Goal: Task Accomplishment & Management: Complete application form

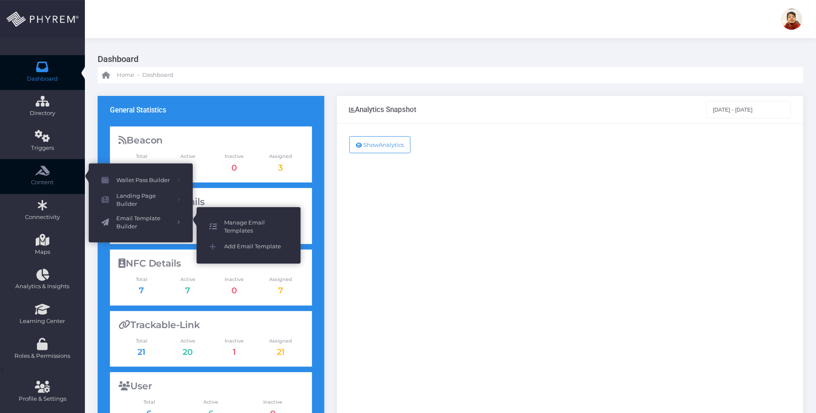
click at [236, 219] on span "Manage Email Templates" at bounding box center [256, 227] width 64 height 17
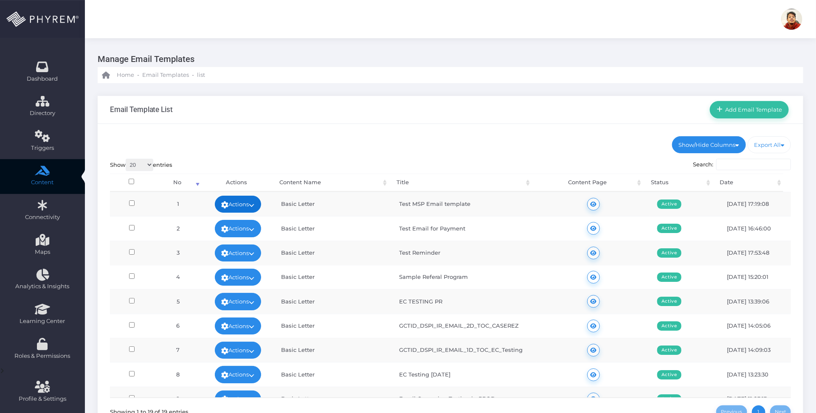
click at [252, 205] on icon at bounding box center [252, 205] width 6 height 0
click at [234, 217] on link "Edit" at bounding box center [235, 223] width 55 height 16
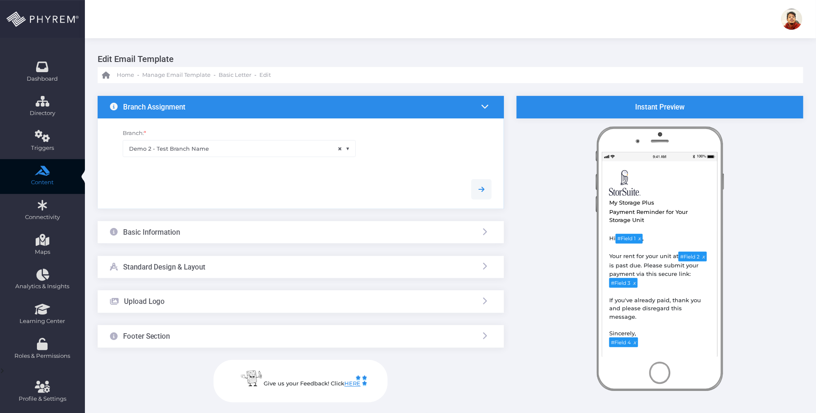
click at [253, 231] on div "Basic Information" at bounding box center [301, 232] width 406 height 23
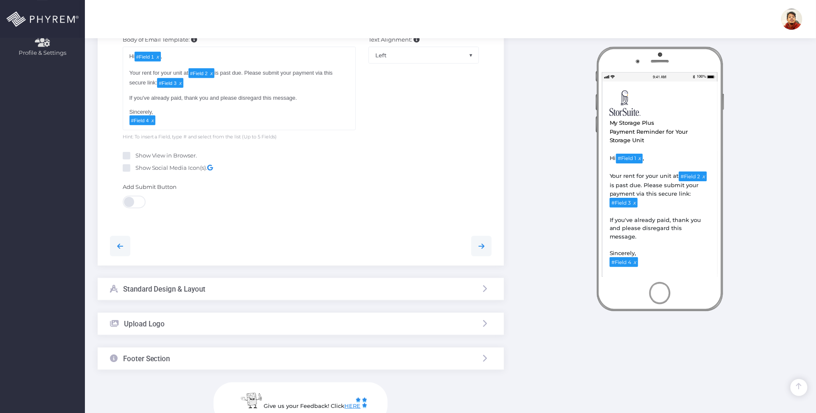
scroll to position [371, 0]
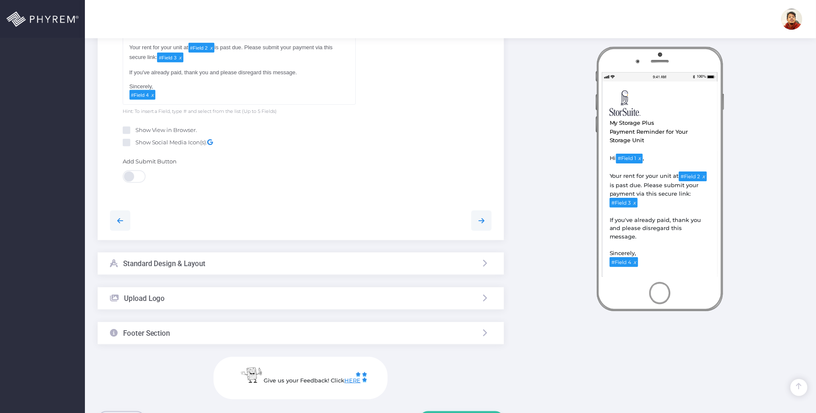
click at [252, 272] on div "Standard Design & Layout" at bounding box center [301, 264] width 406 height 23
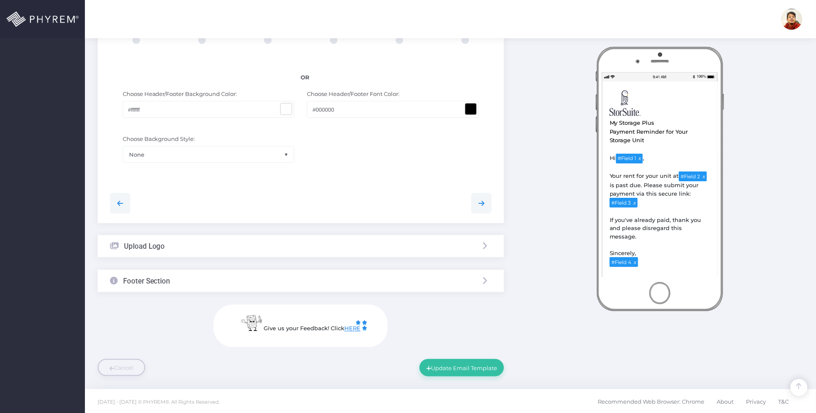
click at [229, 250] on div "Upload Logo" at bounding box center [301, 246] width 406 height 23
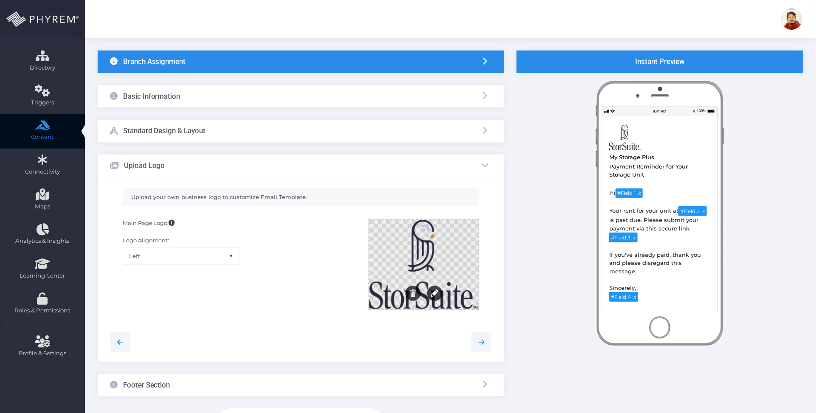
scroll to position [0, 0]
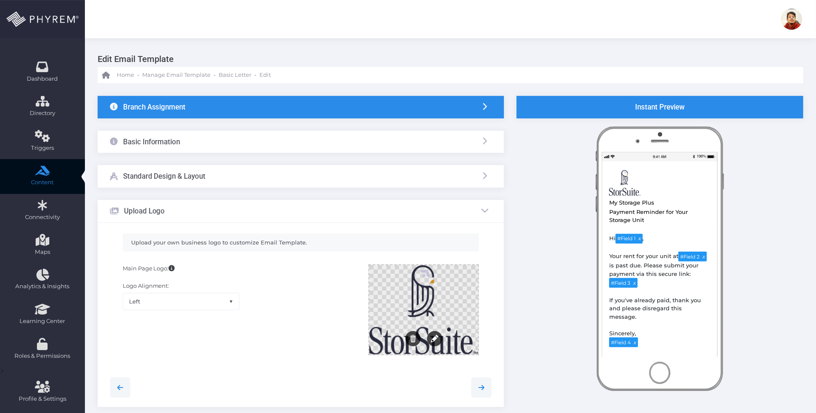
click at [468, 296] on div at bounding box center [423, 309] width 109 height 89
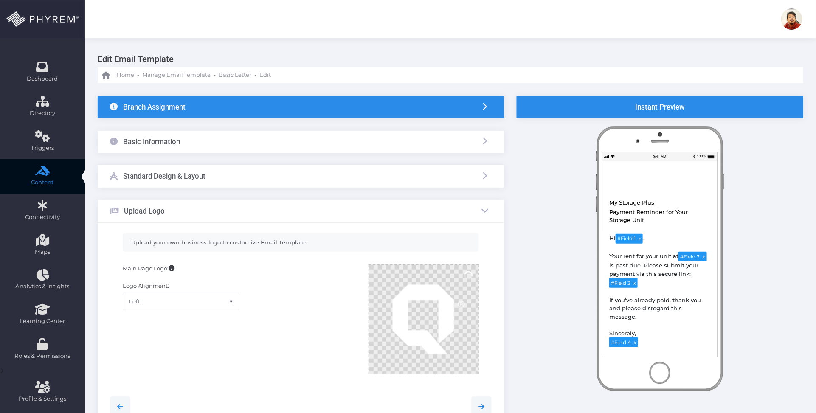
click at [466, 329] on div at bounding box center [423, 319] width 109 height 108
click at [431, 361] on button "Edit" at bounding box center [434, 357] width 15 height 15
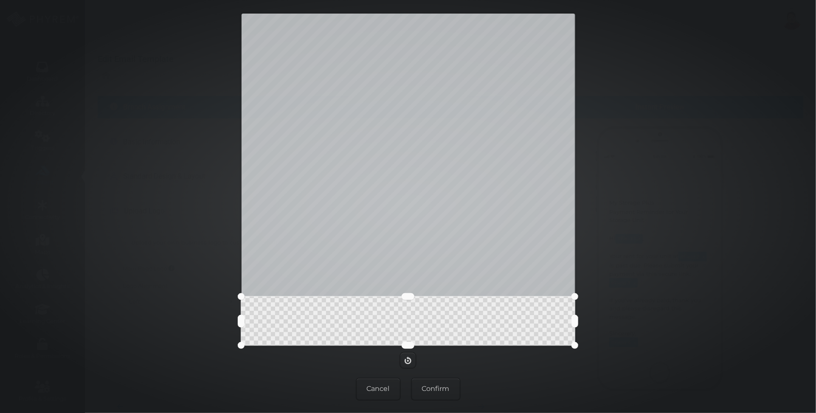
click at [425, 295] on div at bounding box center [408, 180] width 334 height 332
click at [439, 391] on button "Confirm" at bounding box center [436, 389] width 50 height 23
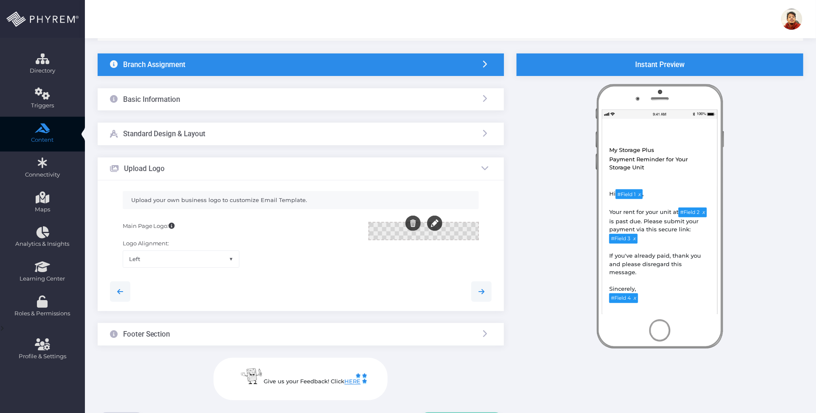
scroll to position [98, 0]
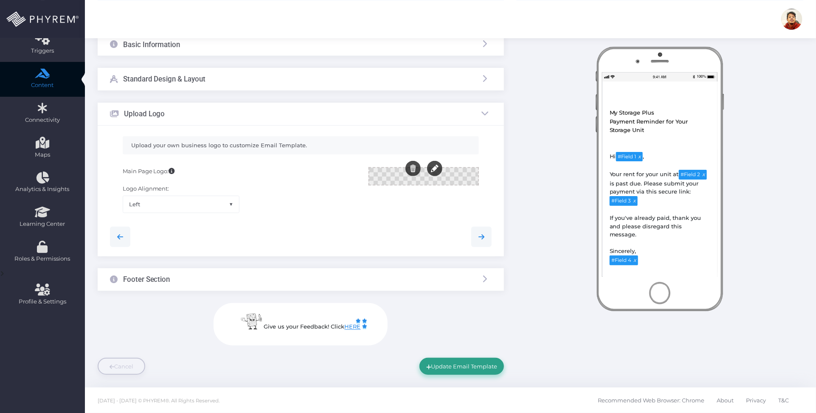
click at [483, 364] on button "Update Email Template" at bounding box center [461, 366] width 84 height 17
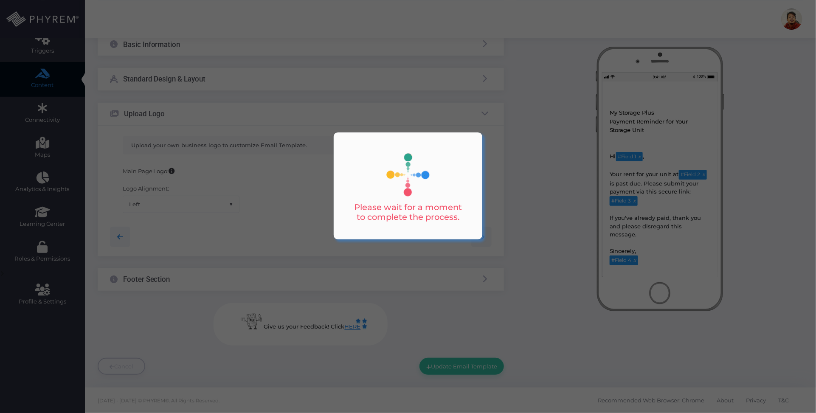
scroll to position [0, 0]
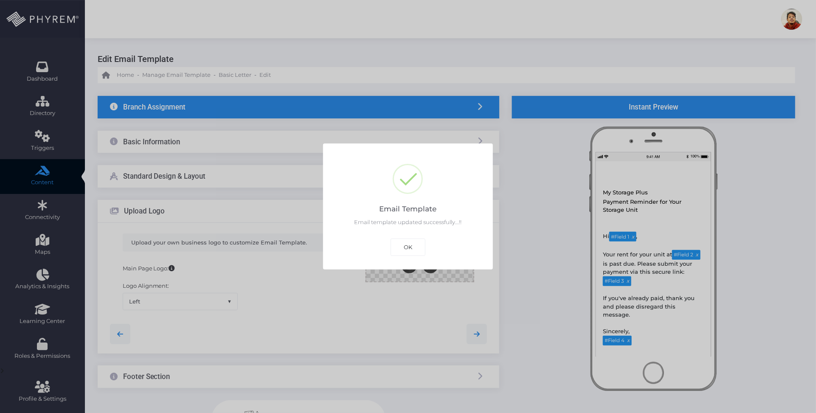
drag, startPoint x: 413, startPoint y: 245, endPoint x: 425, endPoint y: 251, distance: 13.3
click at [414, 245] on button "OK" at bounding box center [408, 247] width 35 height 17
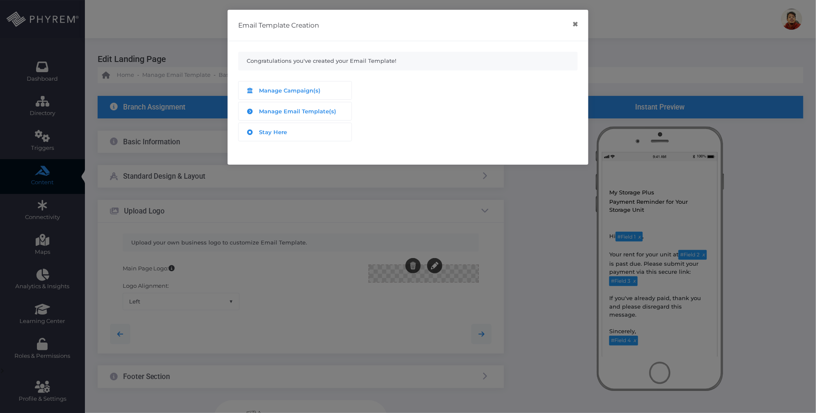
scroll to position [98, 0]
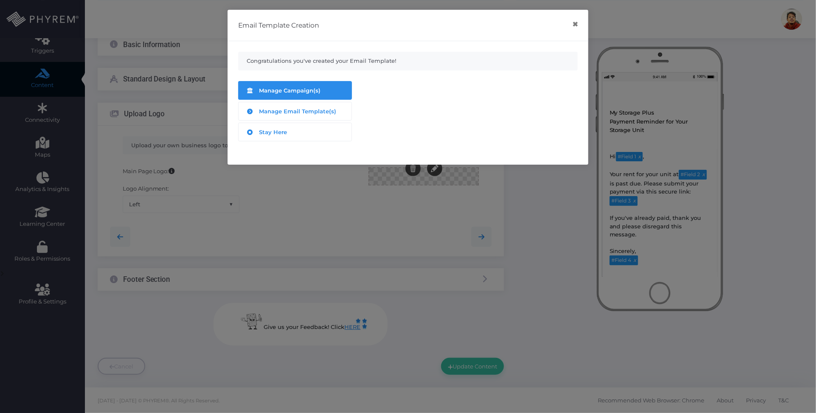
click at [294, 85] on div "Manage Campaign(s)" at bounding box center [295, 90] width 100 height 11
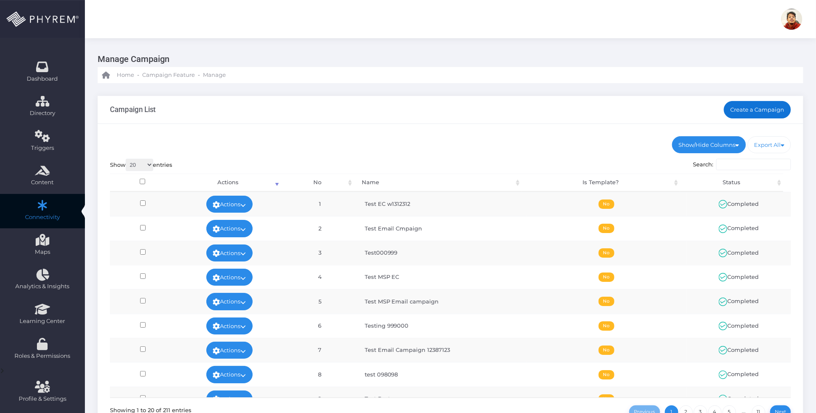
click at [757, 110] on link "Create a Campaign" at bounding box center [758, 109] width 68 height 17
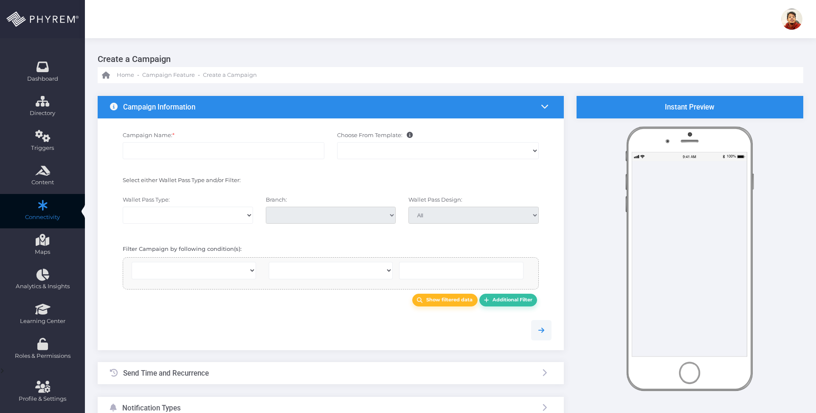
select select
click at [247, 150] on input "Campaign Name: *" at bounding box center [224, 150] width 202 height 17
type input "Test Email Campaign no logo"
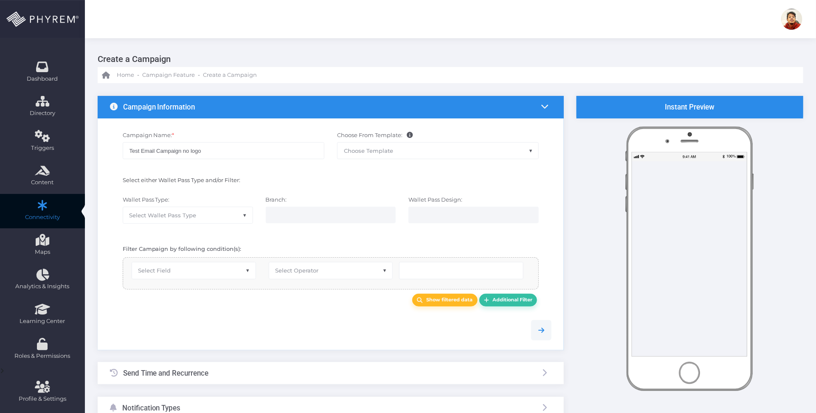
click at [240, 214] on span "Select Wallet Pass Type" at bounding box center [187, 215] width 129 height 16
select select "15"
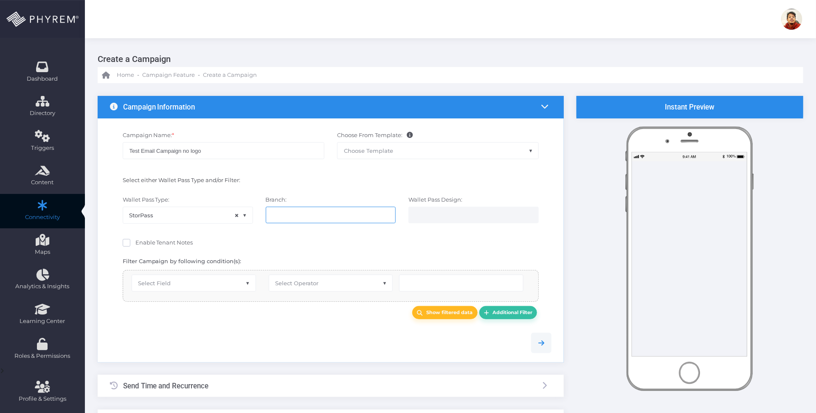
click at [302, 217] on input "search" at bounding box center [305, 214] width 67 height 7
select select "119"
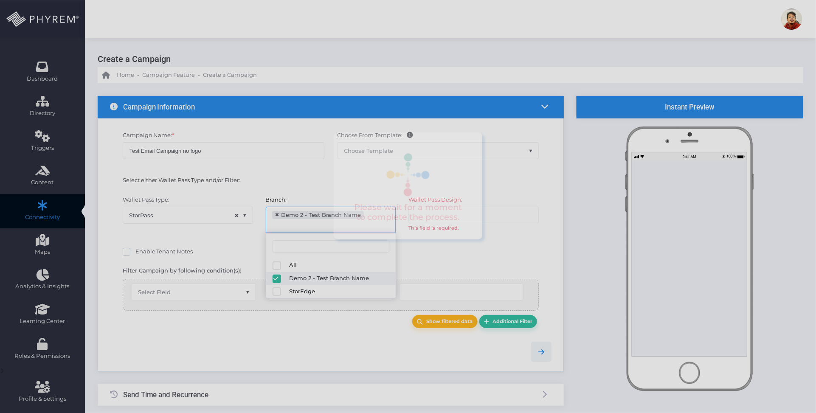
scroll to position [6, 0]
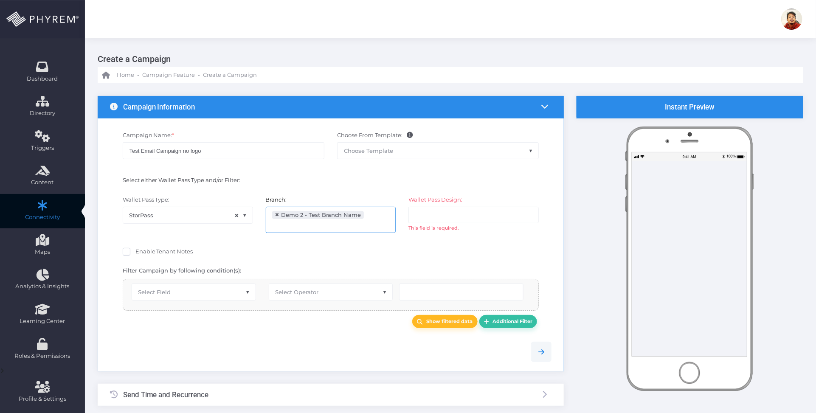
click at [447, 208] on ul at bounding box center [473, 215] width 129 height 16
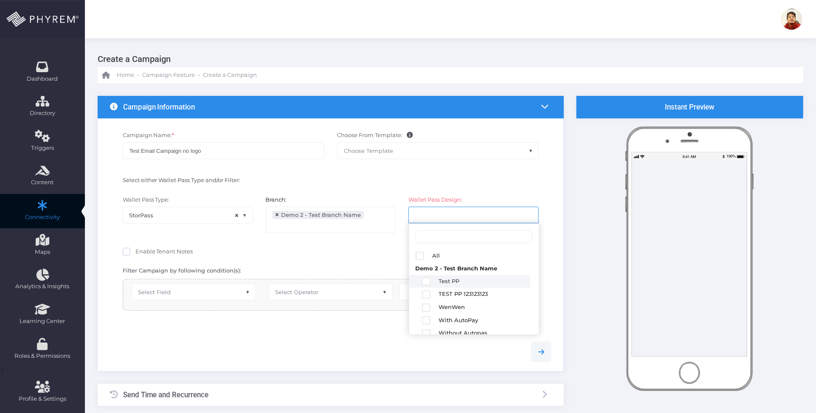
scroll to position [150, 0]
select select "2683"
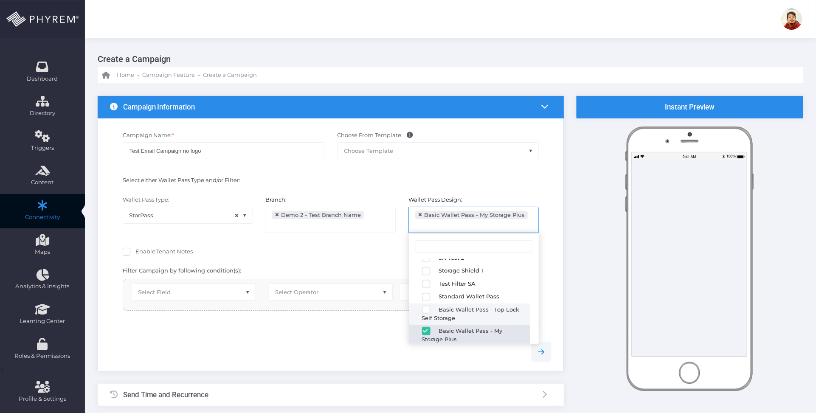
click at [335, 334] on div at bounding box center [331, 351] width 455 height 39
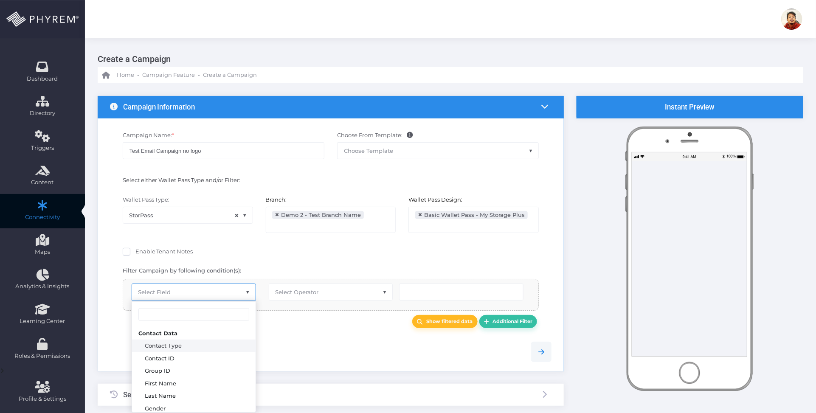
click at [202, 294] on span "Select Field" at bounding box center [194, 292] width 124 height 16
drag, startPoint x: 188, startPoint y: 381, endPoint x: 278, endPoint y: 318, distance: 110.3
select select "first_name"
click at [302, 291] on span "Select Operator" at bounding box center [296, 292] width 43 height 7
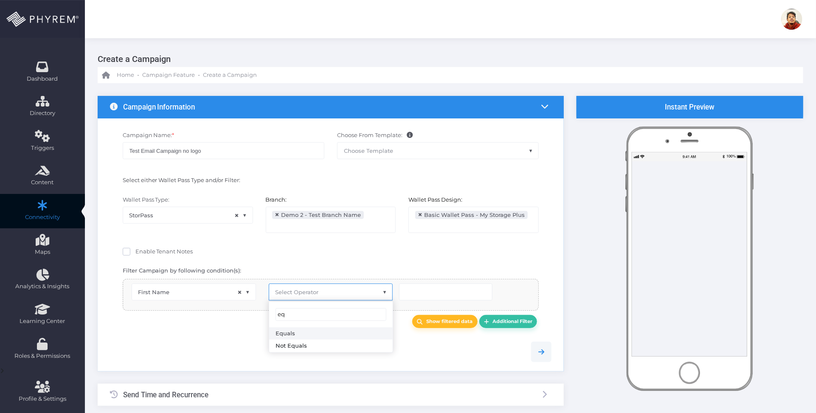
type input "eq"
drag, startPoint x: 300, startPoint y: 334, endPoint x: 317, endPoint y: 325, distance: 19.2
select select "equals"
click at [419, 294] on input "text" at bounding box center [445, 292] width 93 height 17
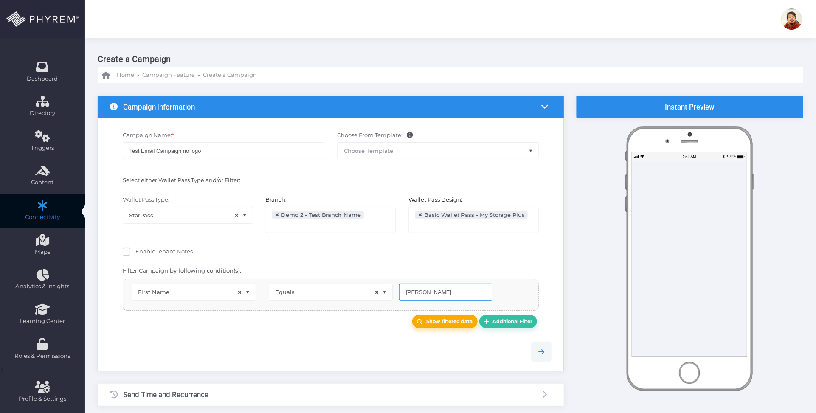
type input "Carlos"
click at [423, 322] on link "Show filtered data" at bounding box center [444, 321] width 65 height 13
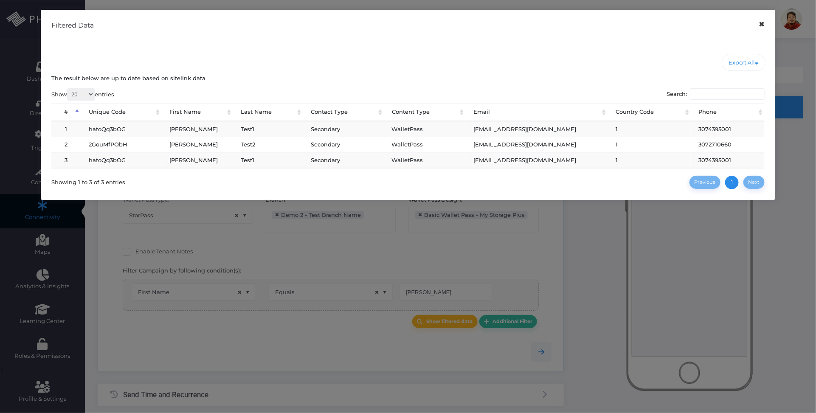
click at [765, 23] on button "×" at bounding box center [762, 24] width 17 height 19
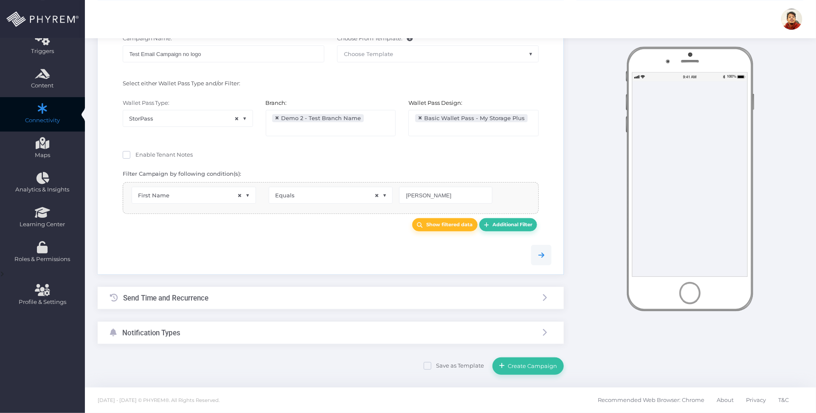
click at [306, 299] on div "Send Time and Recurrence" at bounding box center [331, 298] width 466 height 23
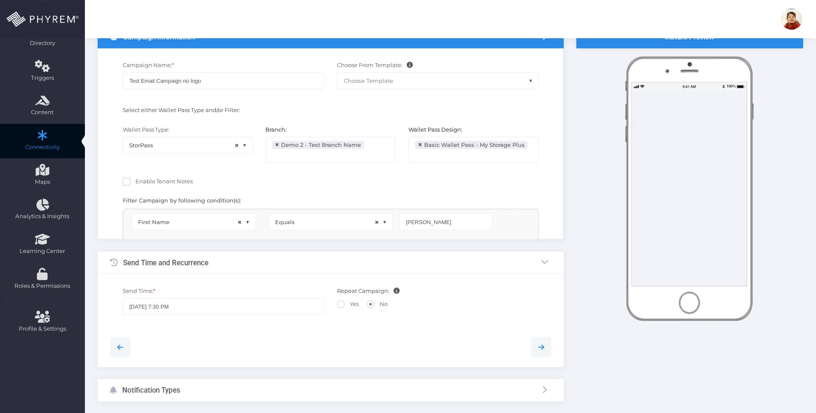
scroll to position [22, 0]
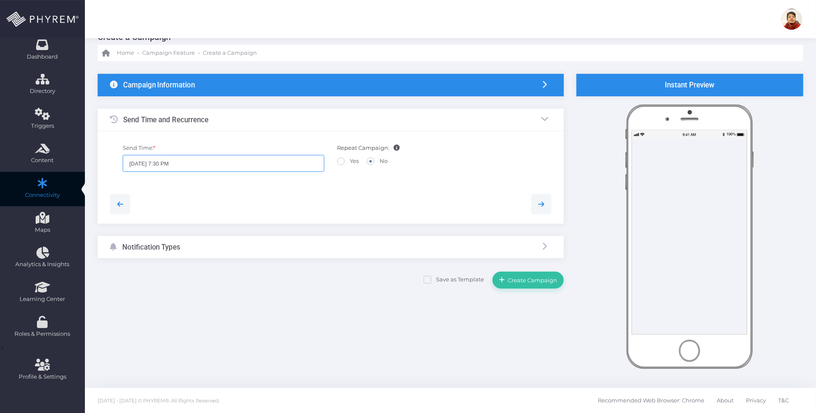
click at [168, 165] on input "09/18/2025 7:30 PM" at bounding box center [224, 163] width 202 height 17
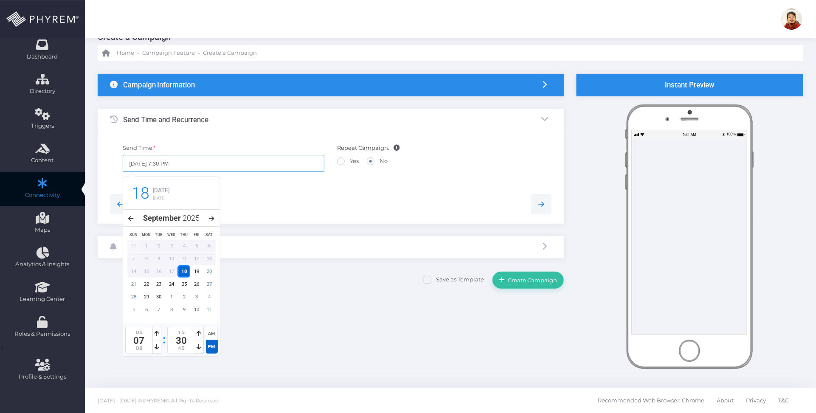
click at [169, 164] on input "09/18/2025 7:30 PM" at bounding box center [224, 163] width 202 height 17
click at [165, 162] on input "09/18/2025 7:30 PM" at bounding box center [224, 163] width 202 height 17
type input "09/18/2025 7:40 PM"
click at [267, 200] on div at bounding box center [331, 204] width 455 height 20
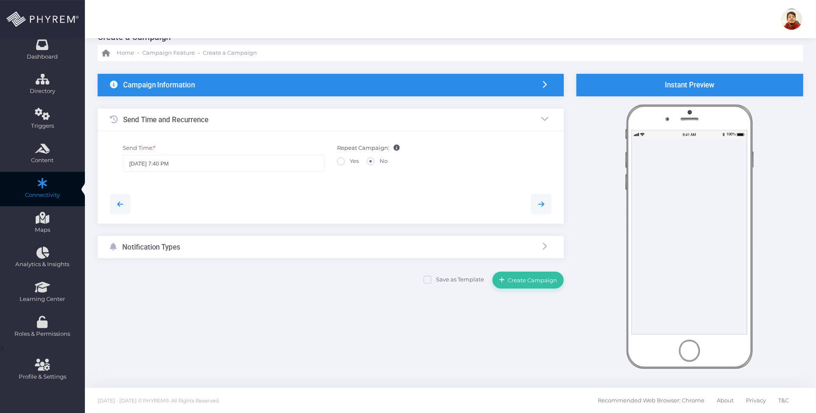
click at [250, 246] on div "Notification Types" at bounding box center [331, 247] width 466 height 23
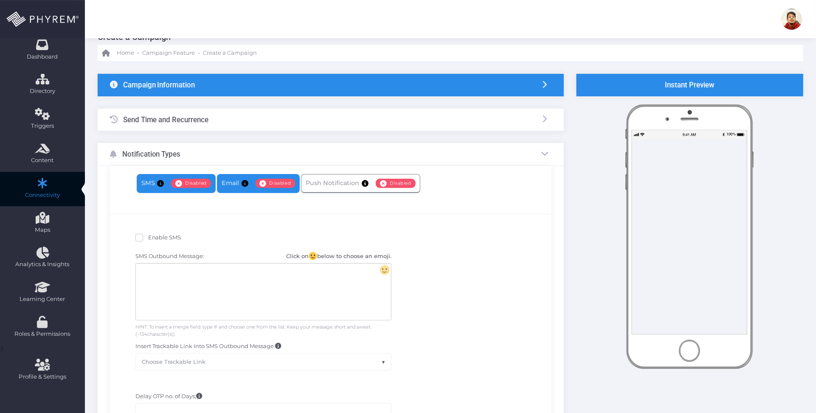
click at [251, 184] on link "Email Enabled Disabled" at bounding box center [258, 183] width 83 height 19
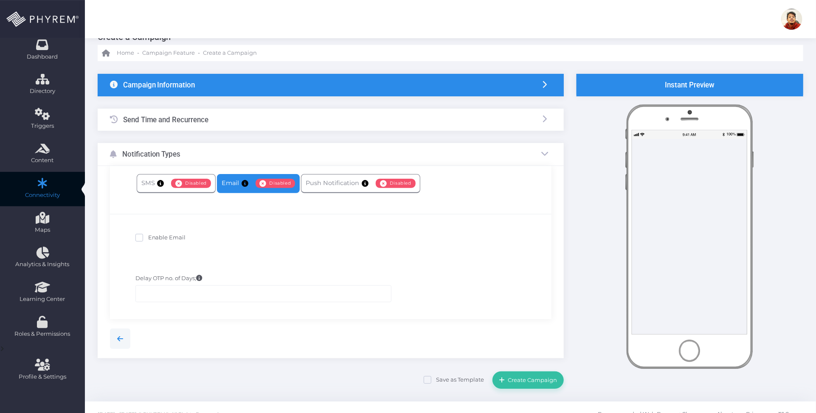
click at [166, 238] on span "Enable Email" at bounding box center [167, 237] width 38 height 7
click at [154, 238] on input "Enable Email" at bounding box center [151, 237] width 6 height 6
checkbox input "true"
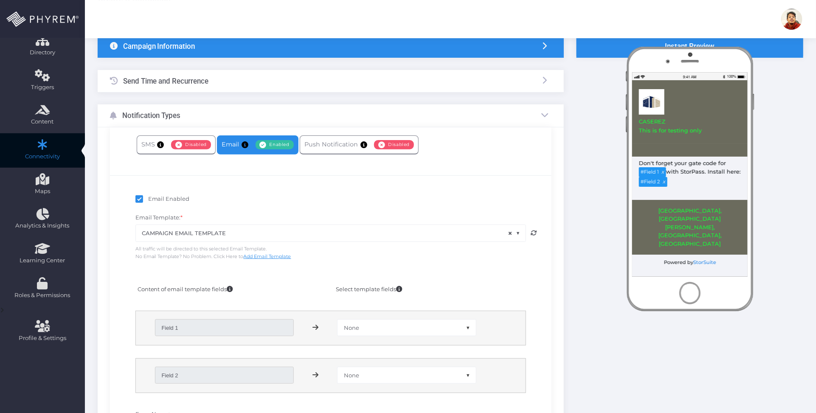
scroll to position [128, 0]
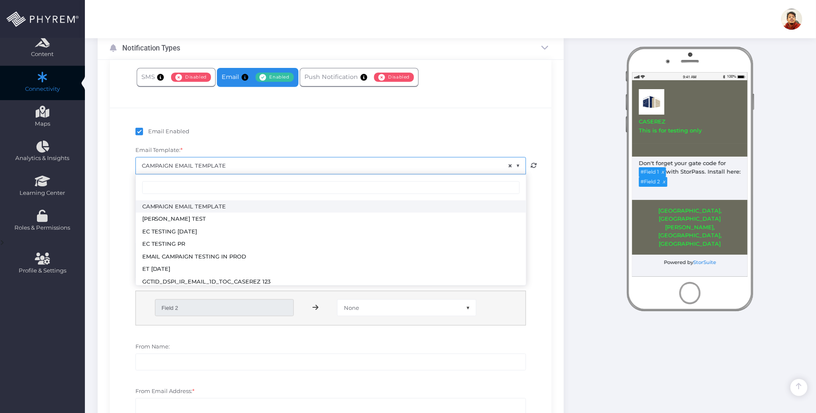
click at [258, 160] on span "× CAMPAIGN EMAIL TEMPLATE" at bounding box center [331, 166] width 390 height 16
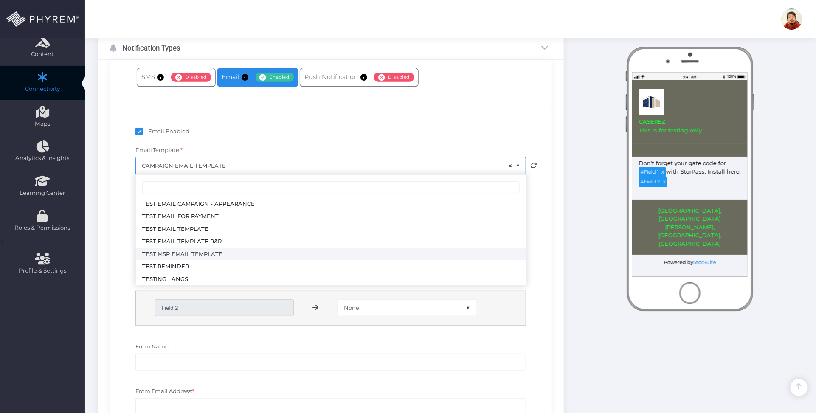
scroll to position [153, 0]
select select "3714"
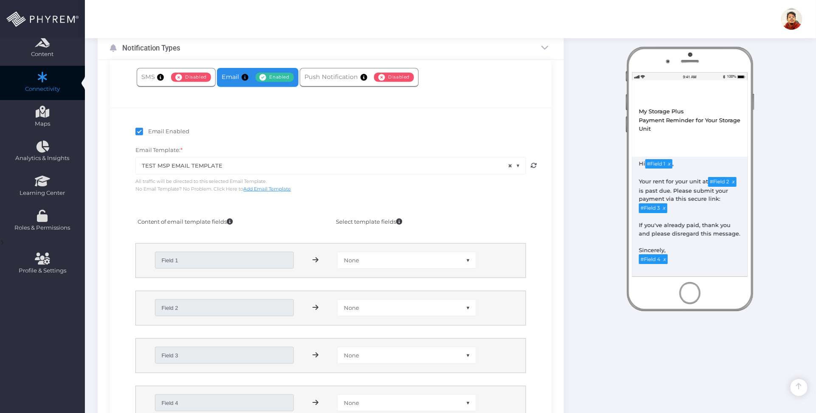
click at [463, 208] on div at bounding box center [435, 209] width 207 height 8
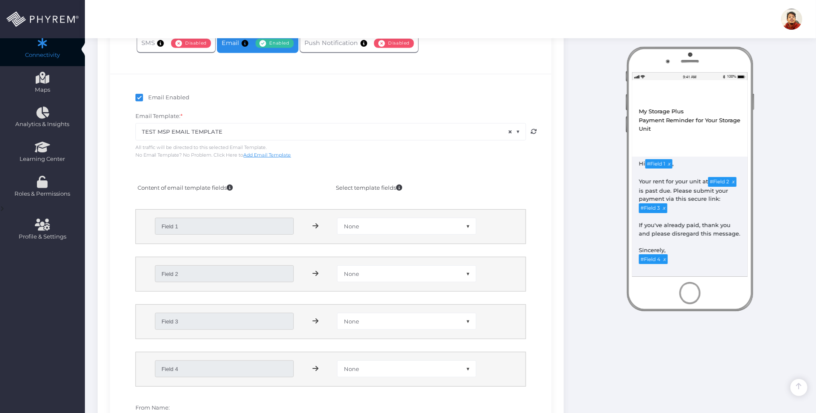
scroll to position [181, 0]
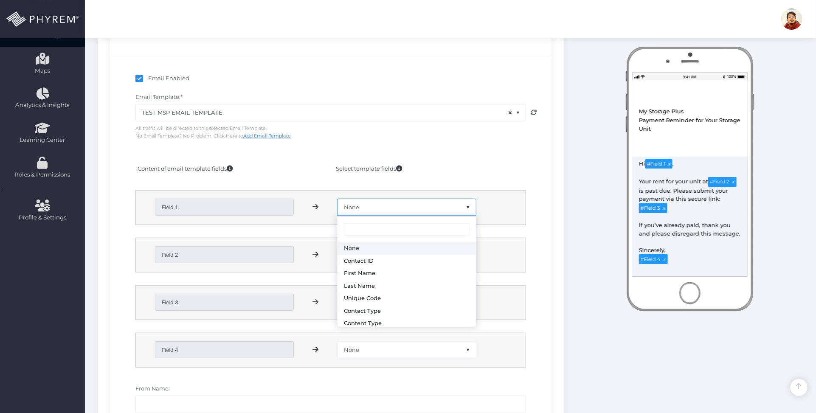
click at [422, 205] on span "None" at bounding box center [407, 207] width 138 height 16
select select "first_name"
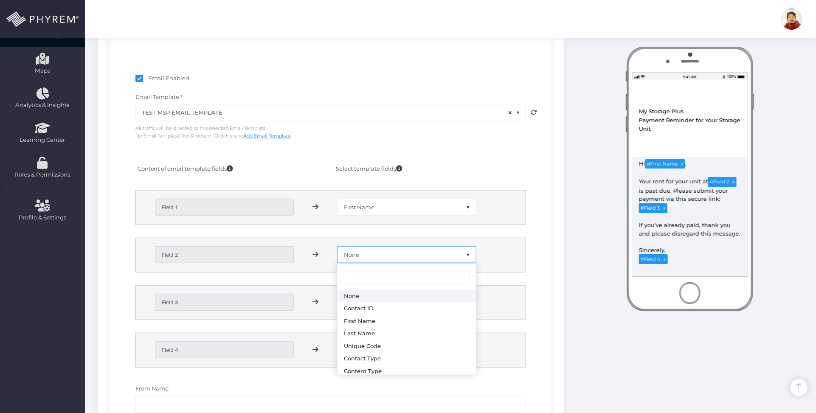
click at [408, 253] on span "None" at bounding box center [407, 255] width 138 height 16
type input "br"
select select "branch_name"
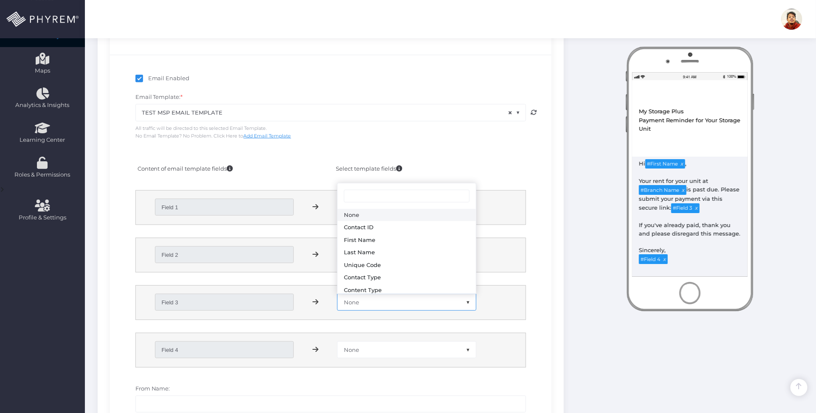
click at [433, 303] on span "None" at bounding box center [407, 302] width 138 height 16
type input "pay"
select select "payment_link"
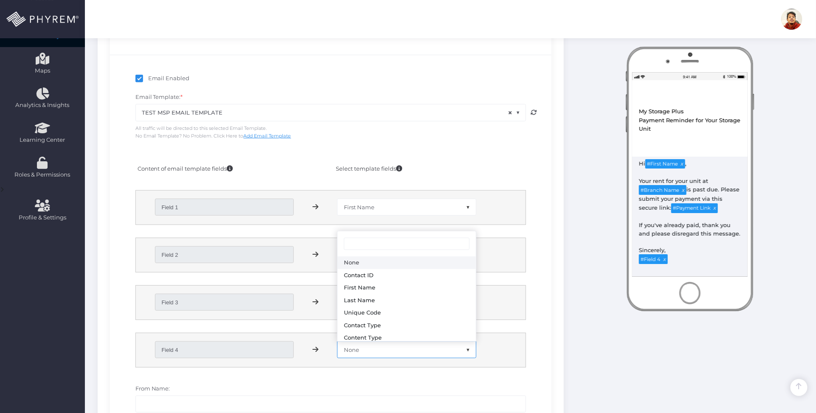
click at [392, 349] on span "None" at bounding box center [407, 350] width 138 height 16
type input "br"
select select "branch_name"
click at [516, 365] on div "Field 4 None Contact ID First Name Last Name Unique Code Contact Type Content T…" at bounding box center [331, 350] width 390 height 34
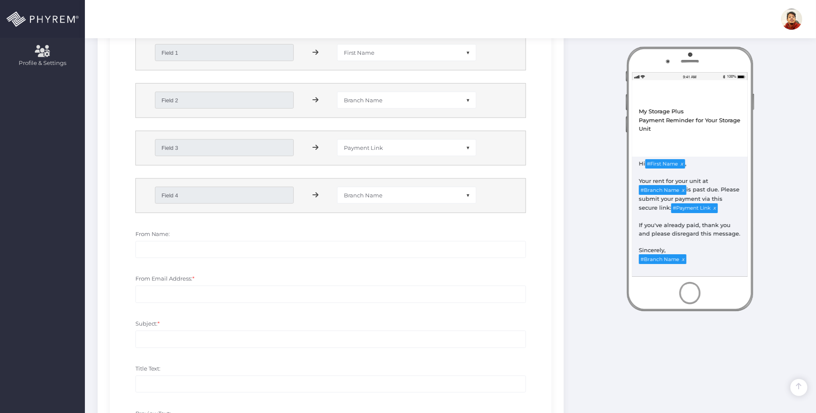
scroll to position [340, 0]
click at [228, 245] on input "From Name:" at bounding box center [330, 244] width 391 height 17
drag, startPoint x: 684, startPoint y: 111, endPoint x: 628, endPoint y: 113, distance: 55.7
click at [630, 113] on div "View in Browser My Storage Plus Test MSP Email template Payment Reminder for Yo…" at bounding box center [690, 145] width 136 height 197
copy div "My Storage Plus"
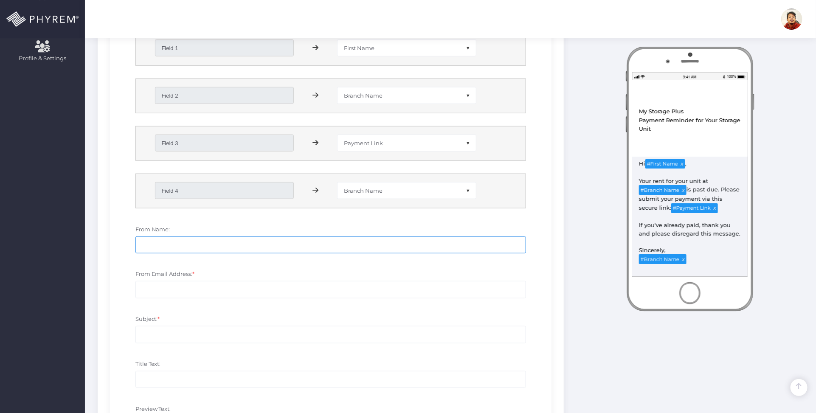
click at [207, 247] on input "From Name:" at bounding box center [330, 244] width 391 height 17
paste input "My Storage Plus"
type input "My Storage Plus"
click at [219, 293] on input "From Email Address: *" at bounding box center [330, 289] width 391 height 17
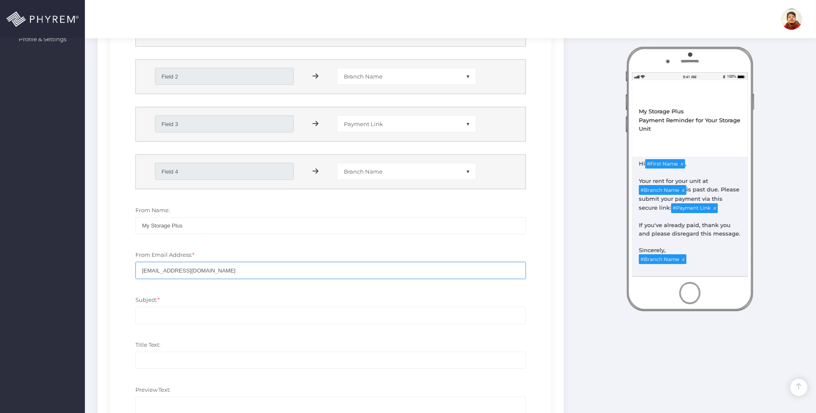
scroll to position [394, 0]
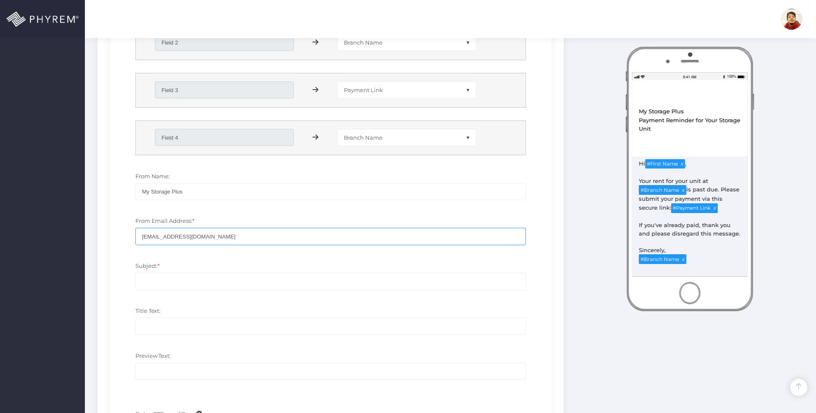
type input "no-reply@storpass.com"
click at [189, 277] on input "Subject: *" at bounding box center [330, 281] width 391 height 17
drag, startPoint x: 652, startPoint y: 126, endPoint x: 638, endPoint y: 122, distance: 14.6
click at [639, 122] on div "Payment Reminder for Your Storage Unit" at bounding box center [690, 124] width 103 height 17
copy div "Payment Reminder for Your Storage Unit"
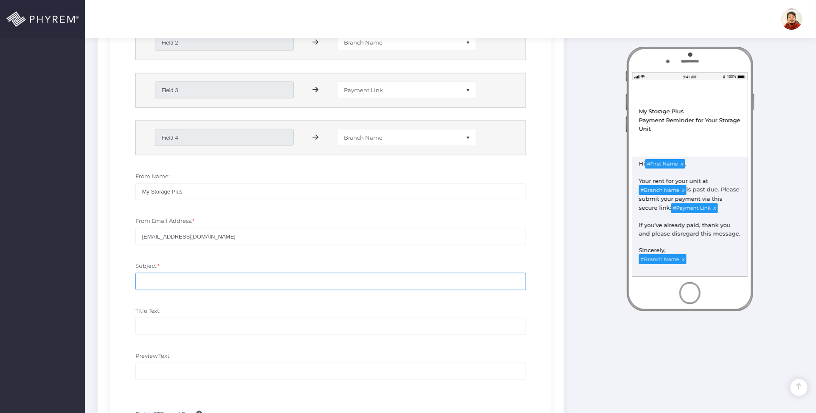
click at [194, 283] on input "Subject: *" at bounding box center [330, 281] width 391 height 17
paste input "Payment Reminder for Your Storage Unit"
drag, startPoint x: 248, startPoint y: 283, endPoint x: 115, endPoint y: 283, distance: 133.3
click at [117, 283] on div "Subject: * Payment Reminder for Your Storage Unit" at bounding box center [330, 280] width 429 height 45
click at [259, 282] on input "Payment Reminder for Your Storage Unit" at bounding box center [330, 281] width 391 height 17
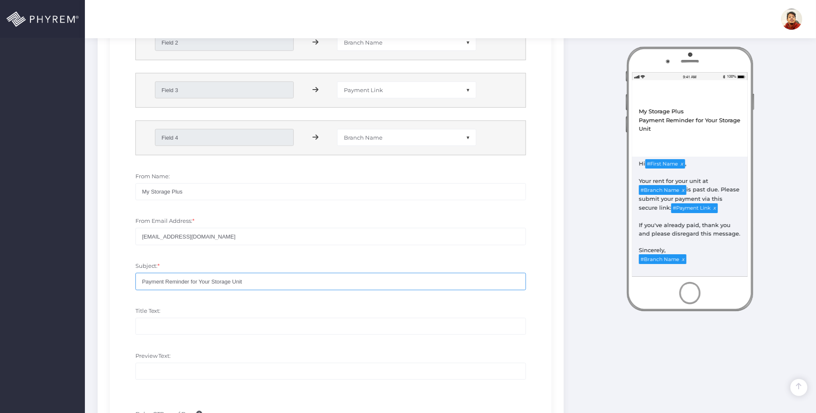
click at [143, 282] on input "Payment Reminder for Your Storage Unit" at bounding box center [330, 281] width 391 height 17
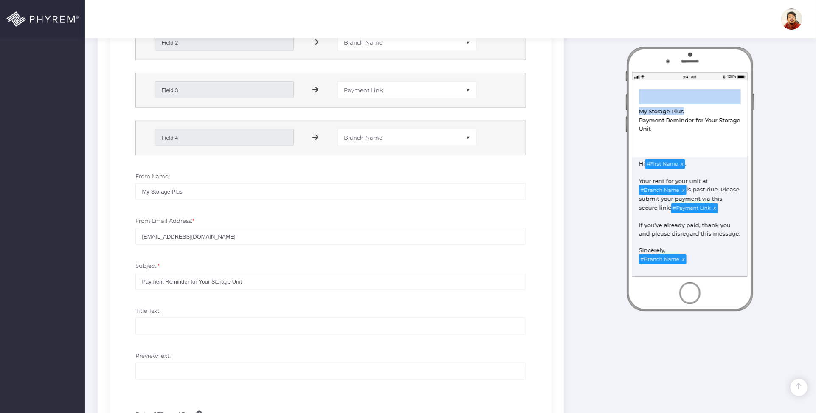
drag, startPoint x: 686, startPoint y: 109, endPoint x: 584, endPoint y: 110, distance: 101.9
click at [599, 104] on div "Instant Preview PHYREM Wallet" at bounding box center [689, 113] width 239 height 823
click at [663, 112] on div "My Storage Plus" at bounding box center [690, 111] width 103 height 9
drag, startPoint x: 685, startPoint y: 113, endPoint x: 606, endPoint y: 123, distance: 79.3
click at [630, 113] on div "View in Browser My Storage Plus Test MSP Email template Payment Reminder for Yo…" at bounding box center [690, 145] width 136 height 197
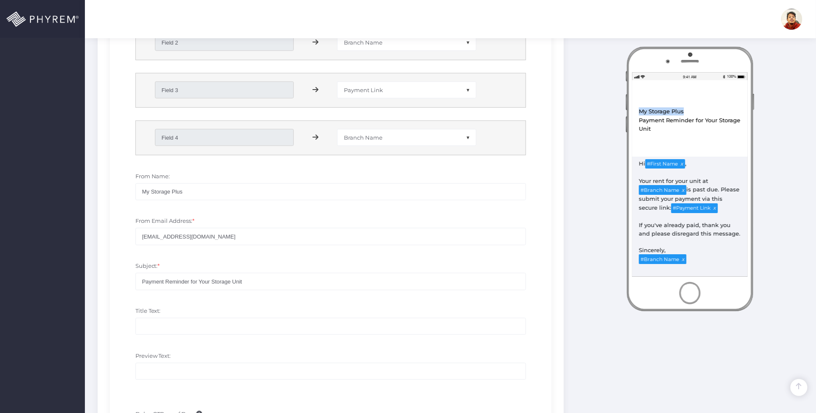
copy div "My Storage Plus"
click at [141, 281] on input "Payment Reminder for Your Storage Unit" at bounding box center [330, 281] width 391 height 17
paste input "My Storage Plus"
drag, startPoint x: 304, startPoint y: 283, endPoint x: 188, endPoint y: 283, distance: 115.9
click at [188, 283] on input "My Storage Plus - Payment Reminder for Your Storage Unit" at bounding box center [330, 281] width 391 height 17
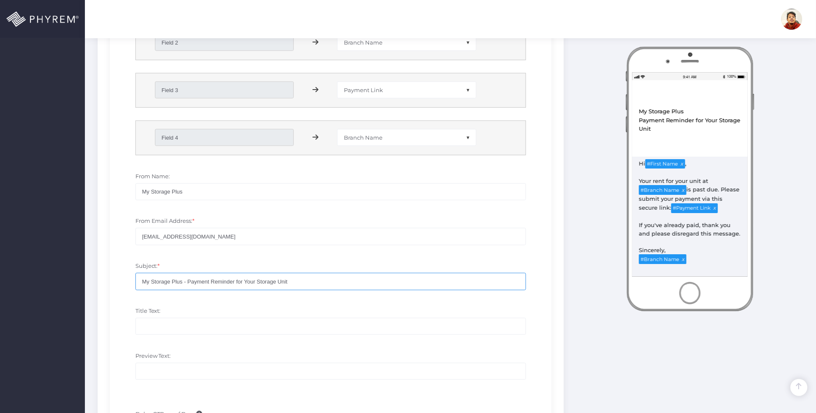
type input "My Storage Plus - Payment Reminder for Your Storage Unit"
click at [178, 321] on input "Title Text:" at bounding box center [330, 326] width 391 height 17
paste input "Payment Reminder for Your Storage Unit"
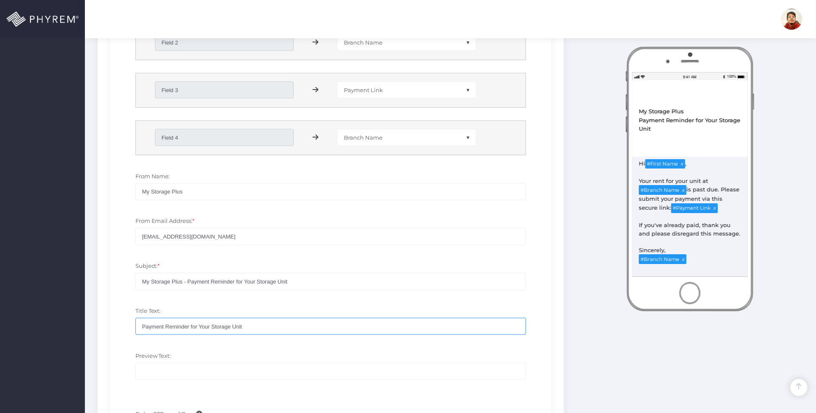
type input "Payment Reminder for Your Storage Unit"
click at [185, 372] on input "Preview Text:" at bounding box center [330, 371] width 391 height 17
click at [309, 343] on div "Title Text: Payment Reminder for Your Storage Unit" at bounding box center [331, 325] width 404 height 37
drag, startPoint x: 653, startPoint y: 128, endPoint x: 638, endPoint y: 122, distance: 16.2
click at [638, 122] on div "View in Browser My Storage Plus Test MSP Email template Payment Reminder for Yo…" at bounding box center [689, 112] width 115 height 64
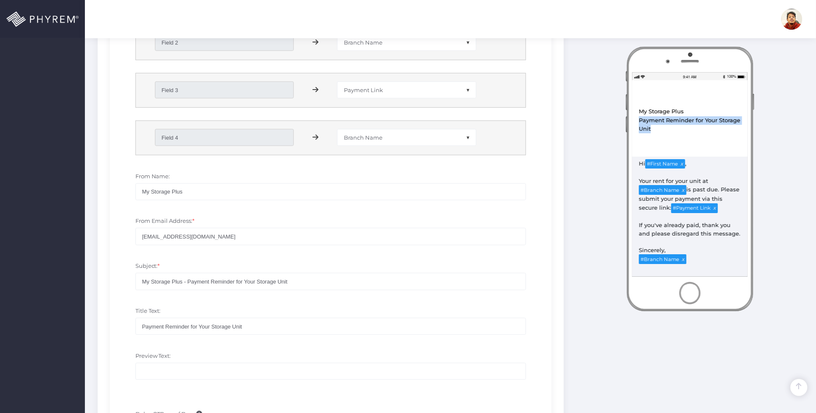
copy div "Payment Reminder for Your Storage Unit"
click at [202, 376] on input "Preview Text:" at bounding box center [330, 371] width 391 height 17
paste input "Payment Reminder for Your Storage Unit"
click at [234, 349] on div "Preview Text: Payment Reminder for Your Storage Unit" at bounding box center [330, 370] width 429 height 45
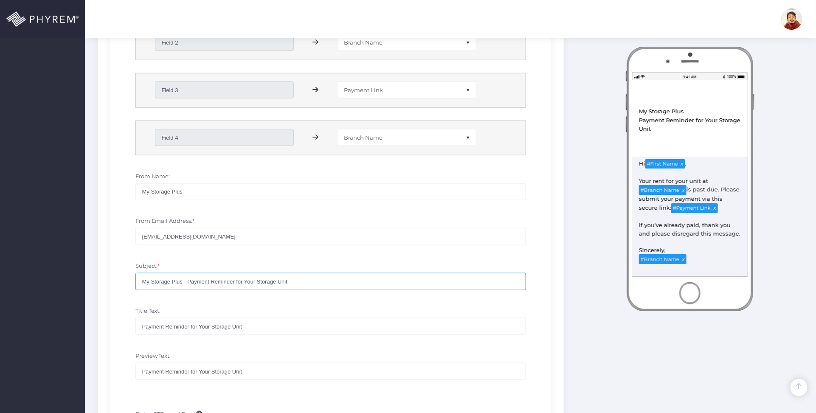
drag, startPoint x: 305, startPoint y: 282, endPoint x: 114, endPoint y: 285, distance: 191.1
click at [114, 285] on div "Email Enabled Email Template: * CAMPAIGN EMAIL TEMPLATE CHRISTINA TEST EC TESTI…" at bounding box center [331, 127] width 442 height 571
drag, startPoint x: 268, startPoint y: 377, endPoint x: 173, endPoint y: 348, distance: 99.7
click at [111, 360] on div "Email Enabled Email Template: * CAMPAIGN EMAIL TEMPLATE CHRISTINA TEST EC TESTI…" at bounding box center [331, 127] width 442 height 571
paste input "My Storage Plus -"
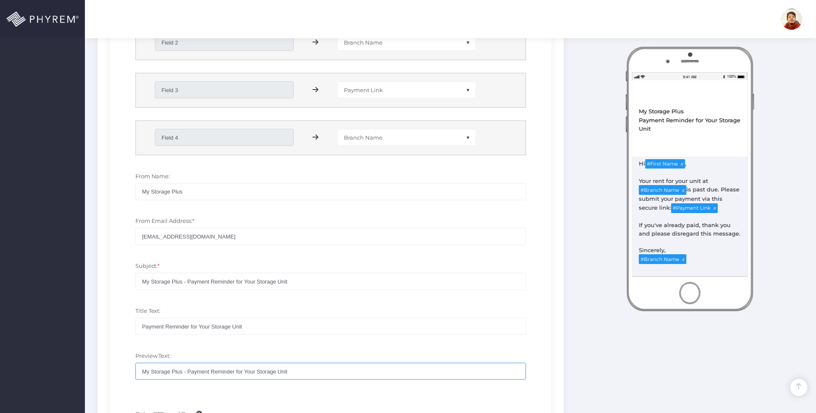
type input "My Storage Plus - Payment Reminder for Your Storage Unit"
click at [245, 345] on div "Title Text: Payment Reminder for Your Storage Unit" at bounding box center [330, 325] width 429 height 45
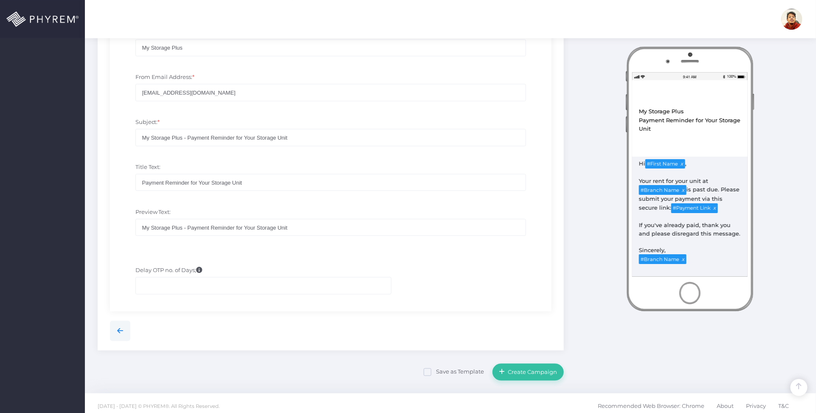
scroll to position [544, 0]
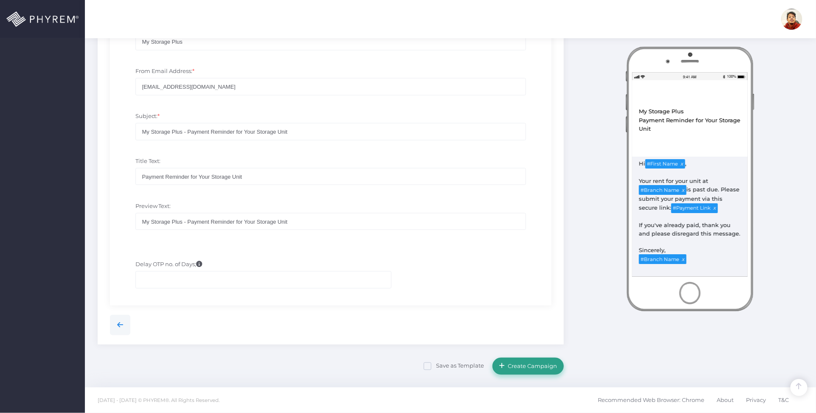
click at [518, 366] on span "Create Campaign" at bounding box center [531, 366] width 52 height 7
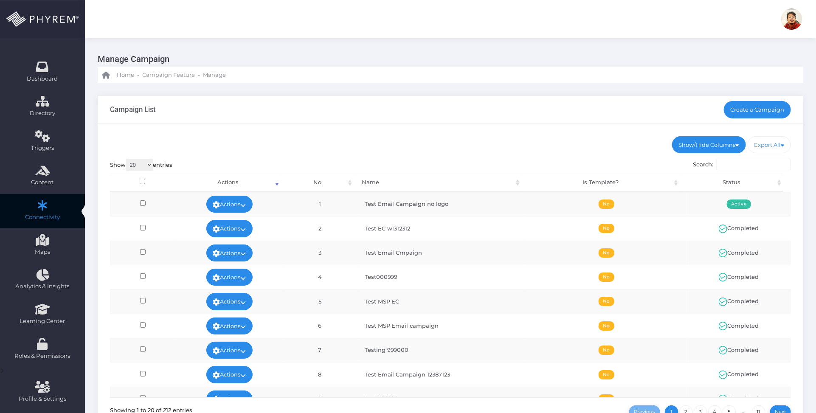
click at [451, 122] on div "Campaign List Create a Campaign" at bounding box center [451, 110] width 706 height 28
click at [499, 132] on div "Show/Hide Columns No Name Is Template? Status DONE" at bounding box center [451, 288] width 706 height 328
